Goal: Task Accomplishment & Management: Manage account settings

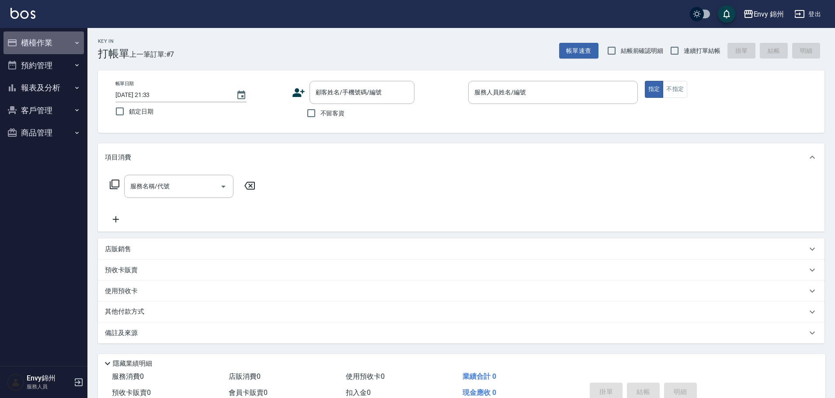
click at [42, 38] on button "櫃檯作業" at bounding box center [43, 42] width 80 height 23
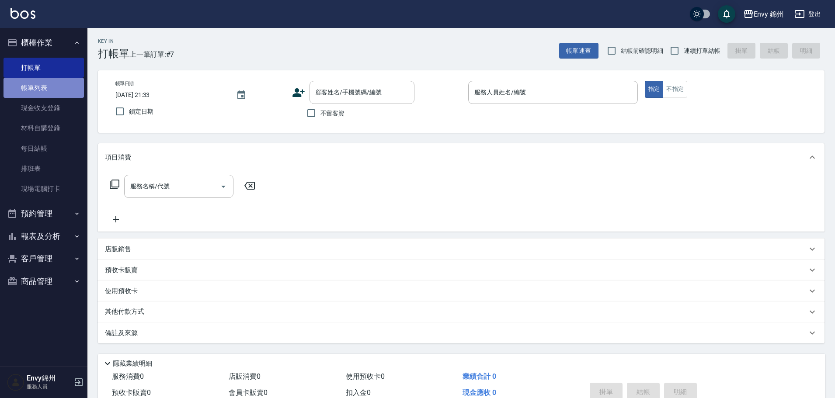
click at [46, 90] on link "帳單列表" at bounding box center [43, 88] width 80 height 20
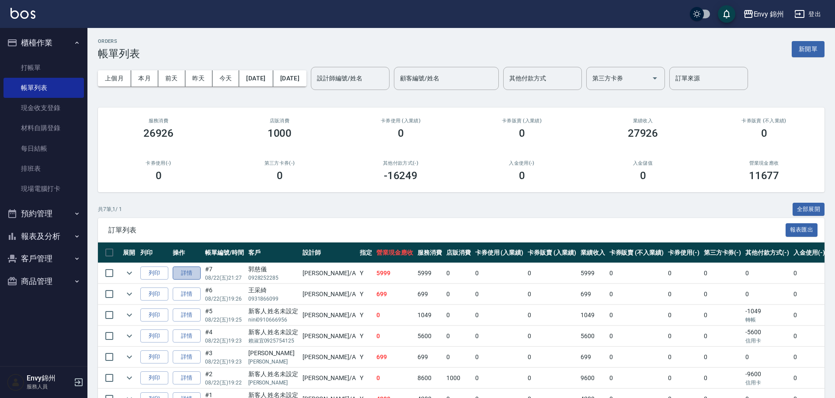
click at [186, 276] on link "詳情" at bounding box center [187, 274] width 28 height 14
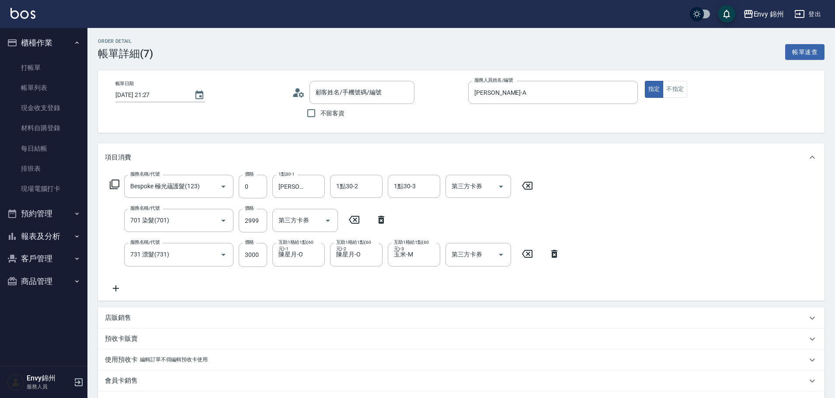
type input "[DATE] 21:27"
type input "[PERSON_NAME]-A"
type input "設計師原本客人"
type input "Bespoke 極光蘊護髮(123)"
type input "701 染髮(701)"
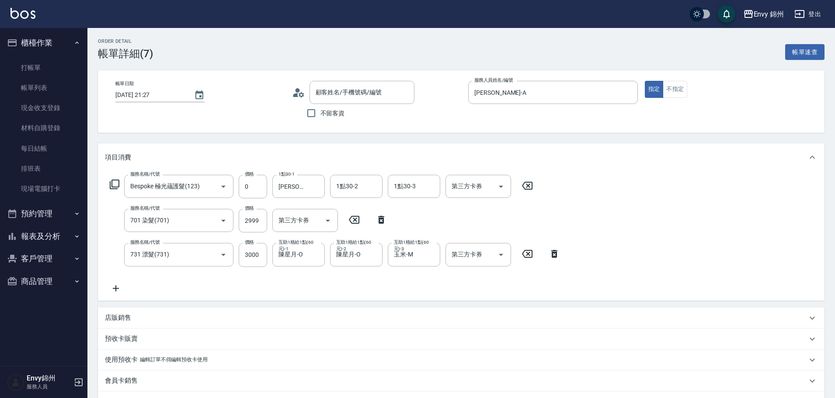
type input "731 漂髮(731)"
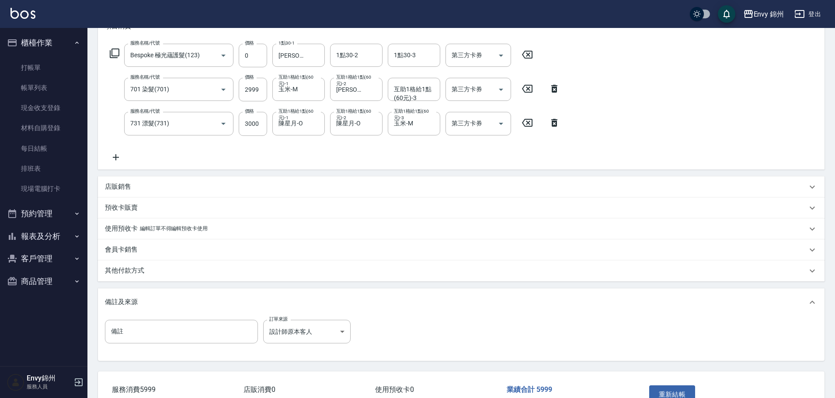
type input "郭慈儀/0928252285/"
click at [167, 276] on div "其他付款方式" at bounding box center [461, 270] width 726 height 21
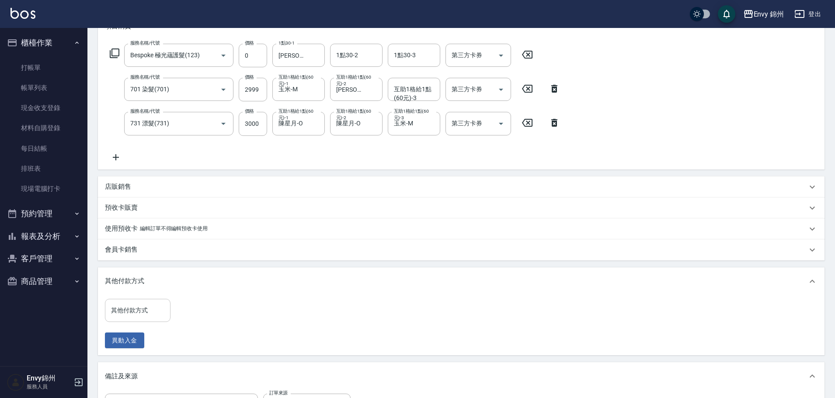
click at [133, 307] on div "其他付款方式 其他付款方式" at bounding box center [138, 310] width 66 height 23
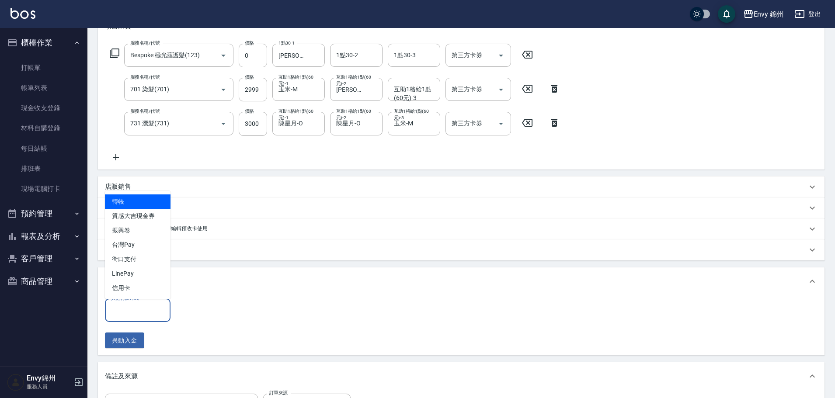
click at [146, 285] on span "信用卡" at bounding box center [138, 288] width 66 height 14
type input "信用卡"
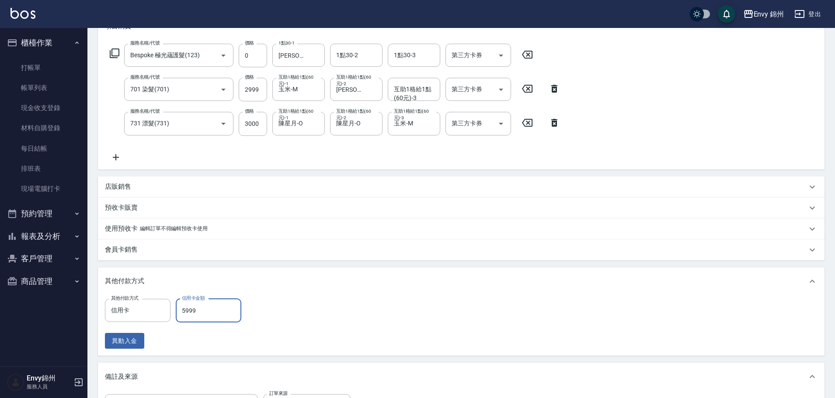
scroll to position [263, 0]
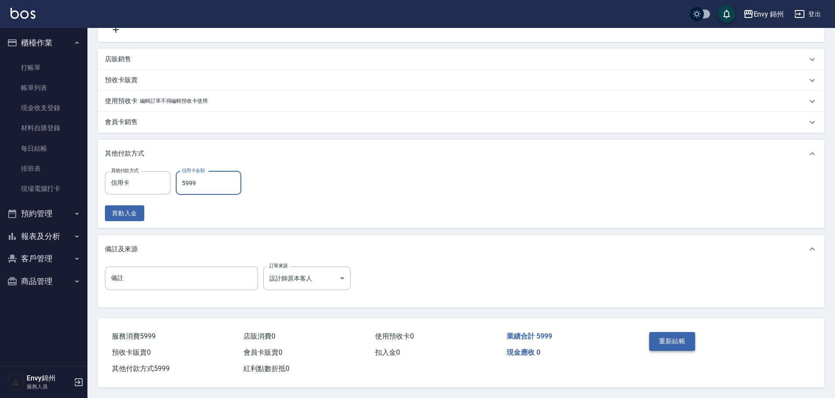
type input "5999"
click at [670, 342] on button "重新結帳" at bounding box center [672, 341] width 46 height 18
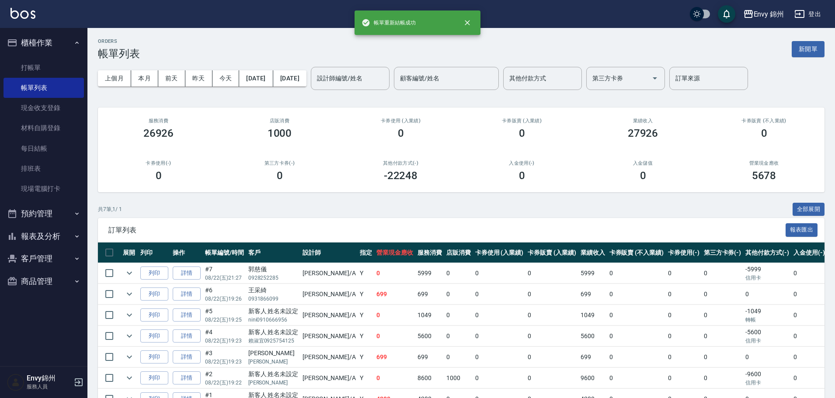
click at [35, 236] on button "報表及分析" at bounding box center [43, 236] width 80 height 23
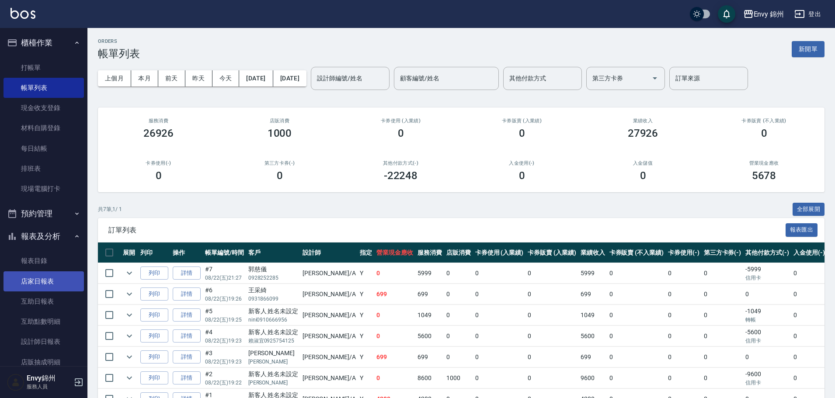
scroll to position [65, 0]
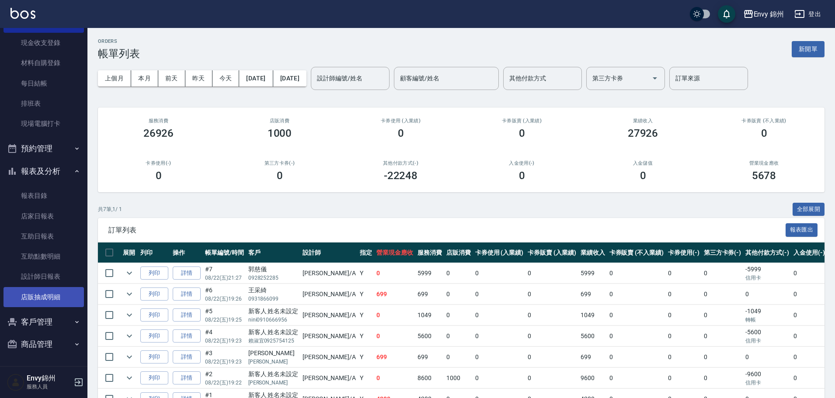
click at [46, 293] on link "店販抽成明細" at bounding box center [43, 297] width 80 height 20
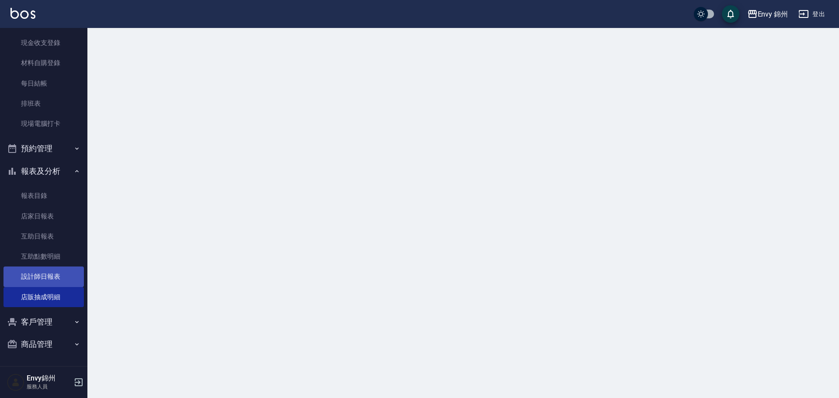
click at [44, 284] on link "設計師日報表" at bounding box center [43, 277] width 80 height 20
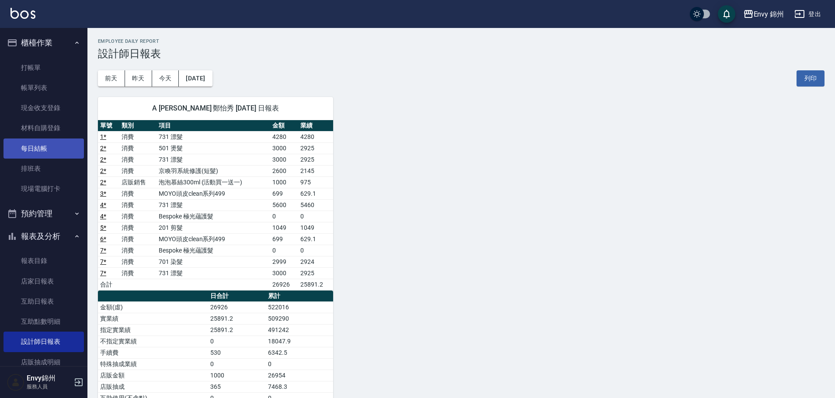
click at [49, 148] on link "每日結帳" at bounding box center [43, 149] width 80 height 20
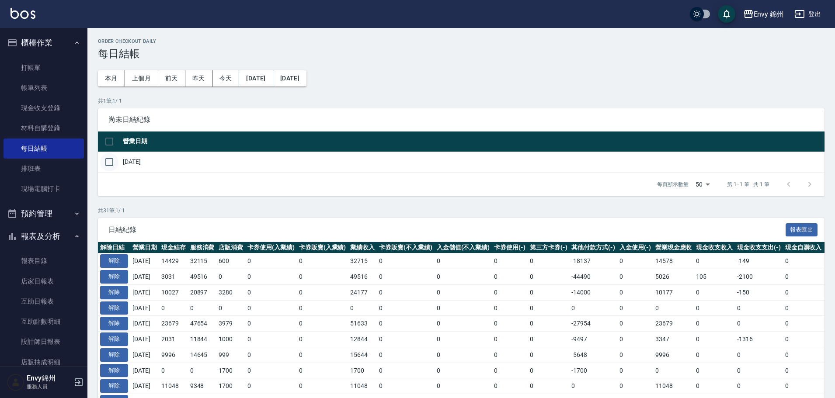
click at [105, 170] on input "checkbox" at bounding box center [109, 162] width 18 height 18
checkbox input "true"
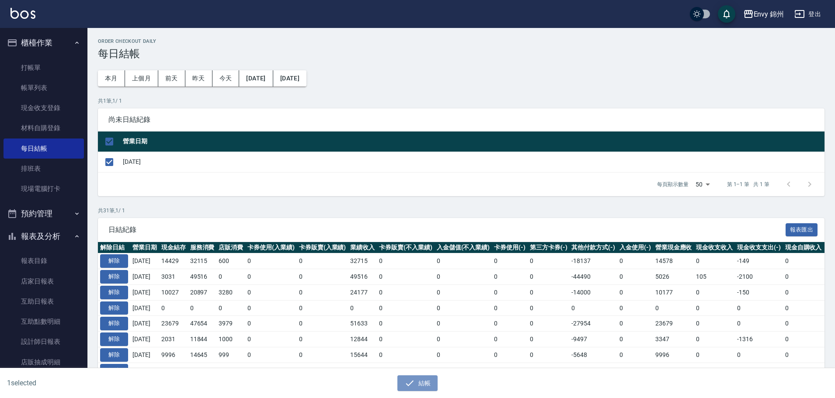
drag, startPoint x: 428, startPoint y: 386, endPoint x: 426, endPoint y: 254, distance: 132.0
click at [428, 385] on button "結帳" at bounding box center [417, 383] width 41 height 16
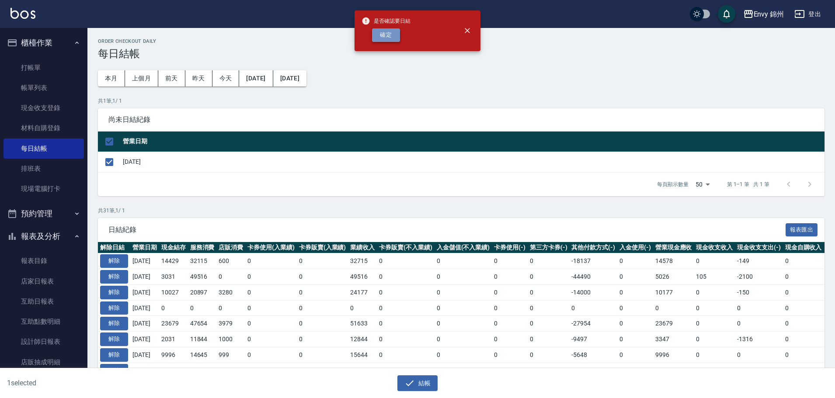
click at [390, 36] on button "確定" at bounding box center [386, 35] width 28 height 14
checkbox input "false"
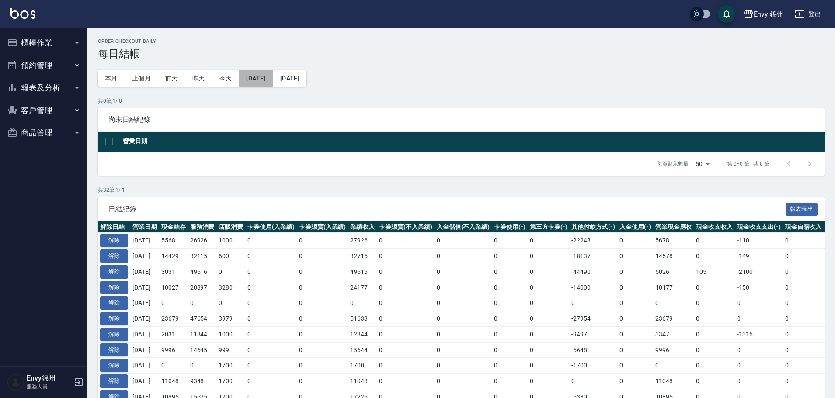
click at [260, 84] on button "[DATE]" at bounding box center [256, 78] width 34 height 16
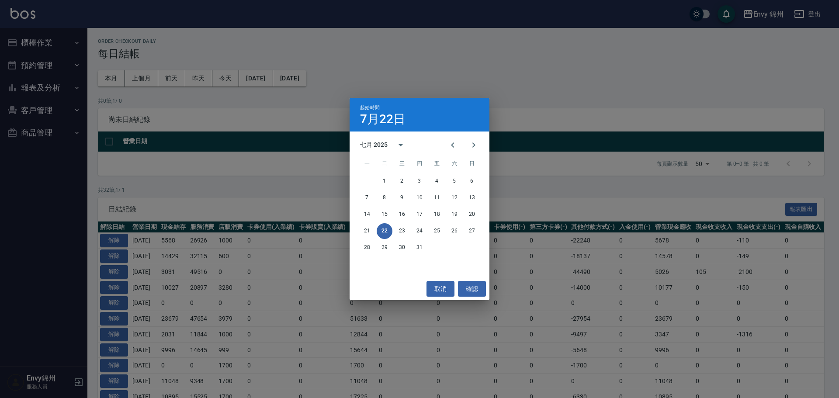
click at [107, 81] on div "起始時間 7月22日 七月 2025 一 二 三 四 五 六 日 1 2 3 4 5 6 7 8 9 10 11 12 13 14 15 16 17 18 1…" at bounding box center [419, 199] width 839 height 398
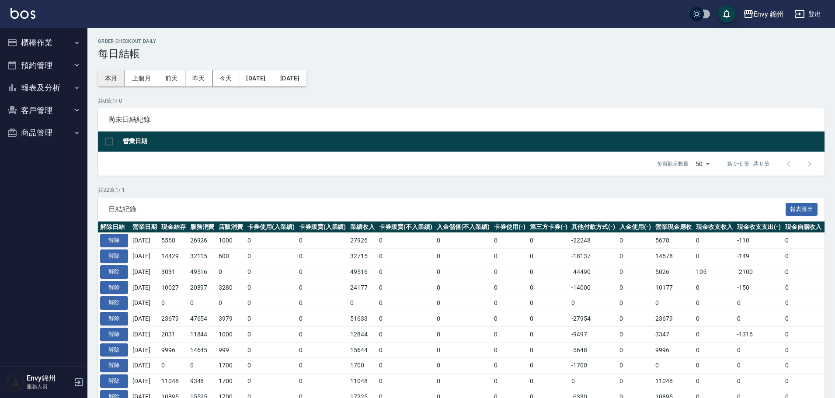
click at [115, 72] on button "本月" at bounding box center [111, 78] width 27 height 16
click at [267, 69] on div "Order checkout daily 每日結帳 本月 上個月 [DATE] [DATE] [DATE] [DATE] [DATE] 共 0 筆, 1 / …" at bounding box center [460, 325] width 747 height 594
click at [266, 76] on button "[DATE]" at bounding box center [256, 78] width 34 height 16
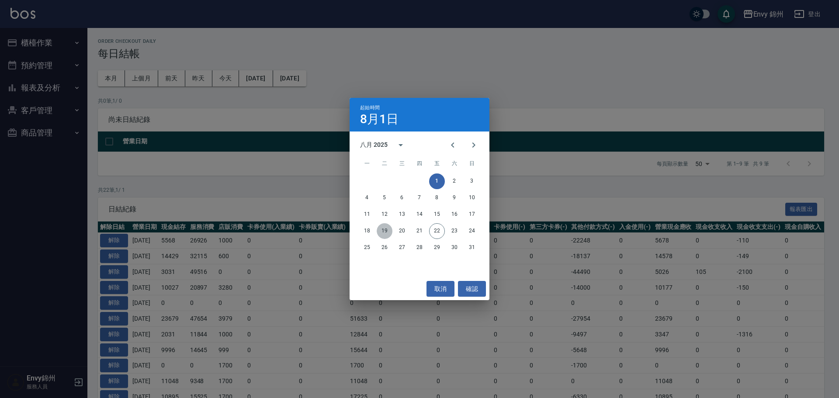
click at [390, 232] on button "19" at bounding box center [385, 231] width 16 height 16
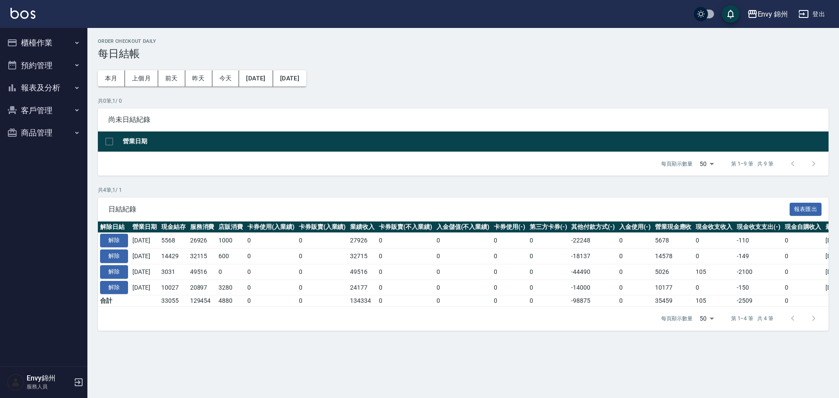
click at [834, 6] on div "Envy 錦州 登出" at bounding box center [419, 14] width 839 height 28
click at [820, 10] on button "登出" at bounding box center [812, 14] width 34 height 16
